Goal: Check status: Check status

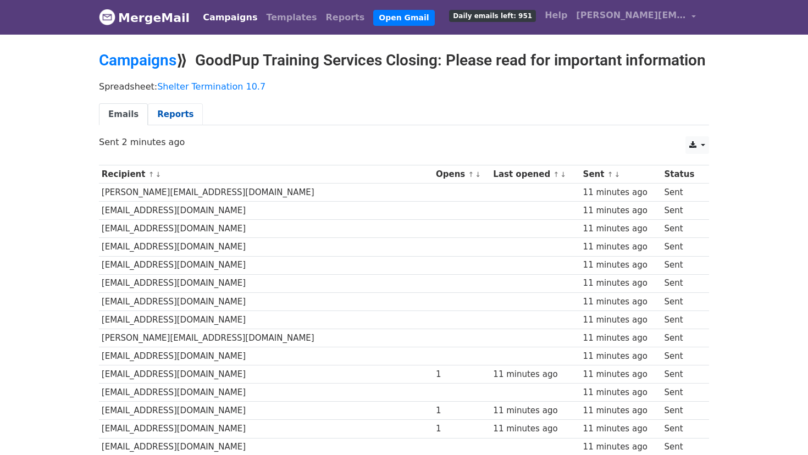
click at [182, 126] on link "Reports" at bounding box center [175, 114] width 55 height 23
